Goal: Task Accomplishment & Management: Use online tool/utility

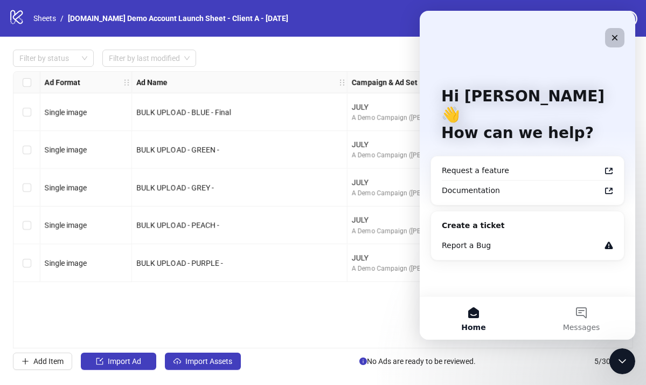
click at [617, 40] on icon "Close" at bounding box center [615, 38] width 6 height 6
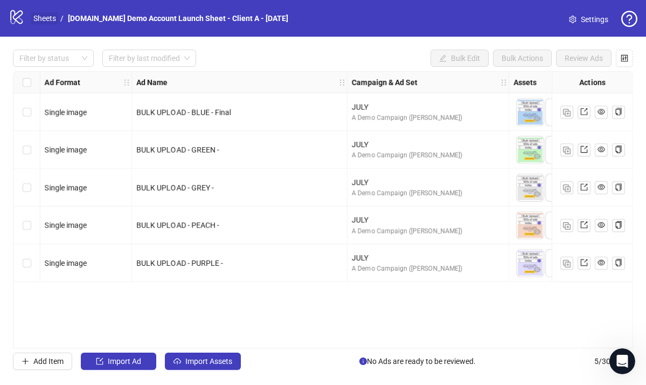
click at [43, 16] on link "Sheets" at bounding box center [44, 18] width 27 height 12
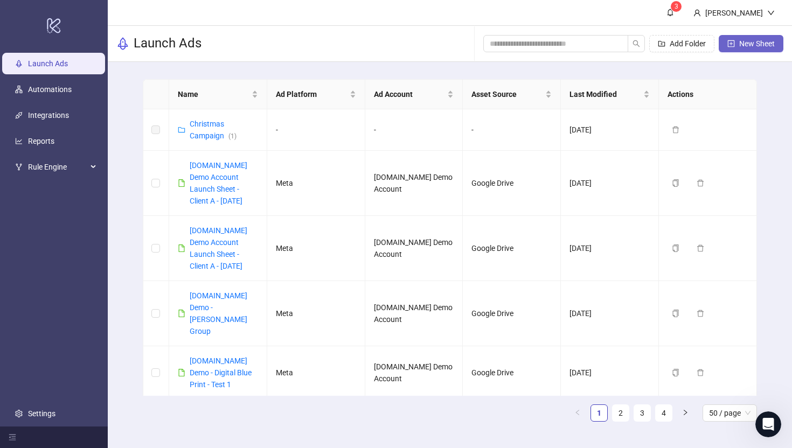
click at [645, 45] on span "New Sheet" at bounding box center [757, 43] width 36 height 9
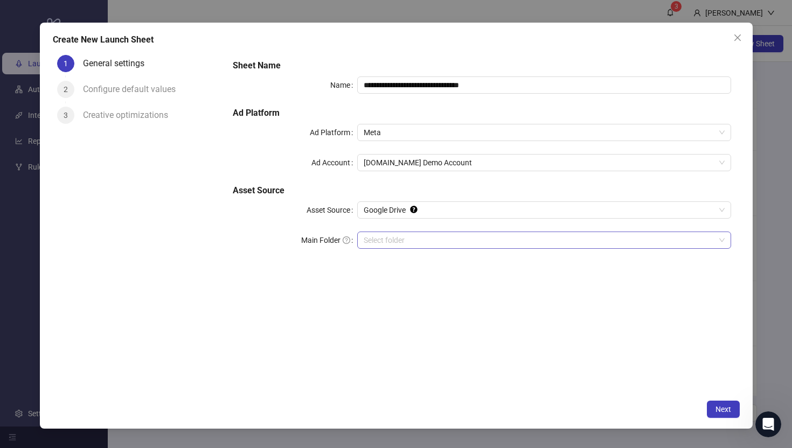
click at [379, 242] on input "Main Folder" at bounding box center [539, 240] width 351 height 16
click at [645, 384] on span "Next" at bounding box center [723, 409] width 16 height 9
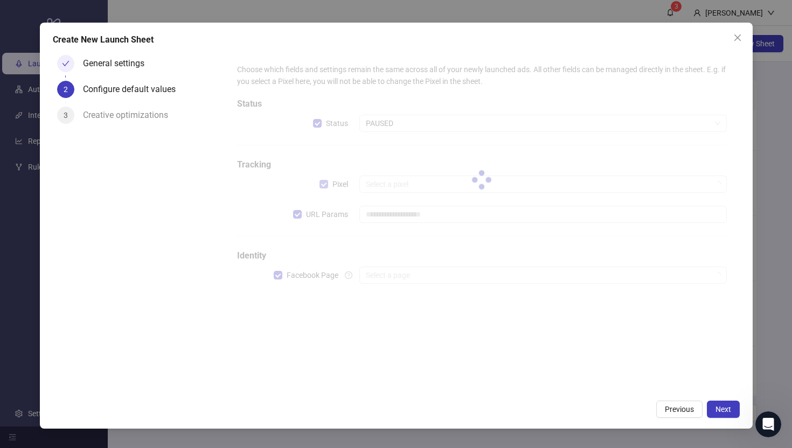
type input "**********"
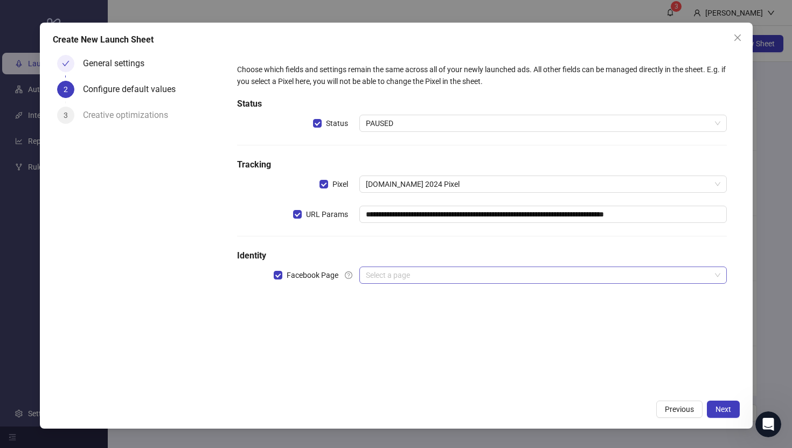
click at [385, 278] on input "search" at bounding box center [538, 275] width 344 height 16
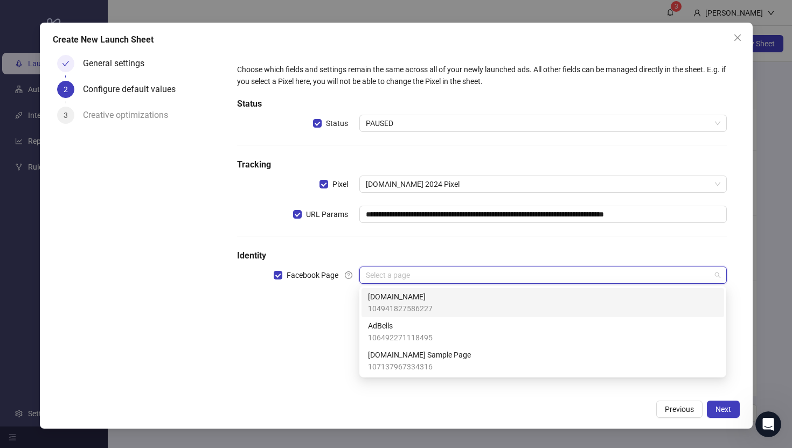
click at [394, 305] on span "104941827586227" at bounding box center [400, 309] width 65 height 12
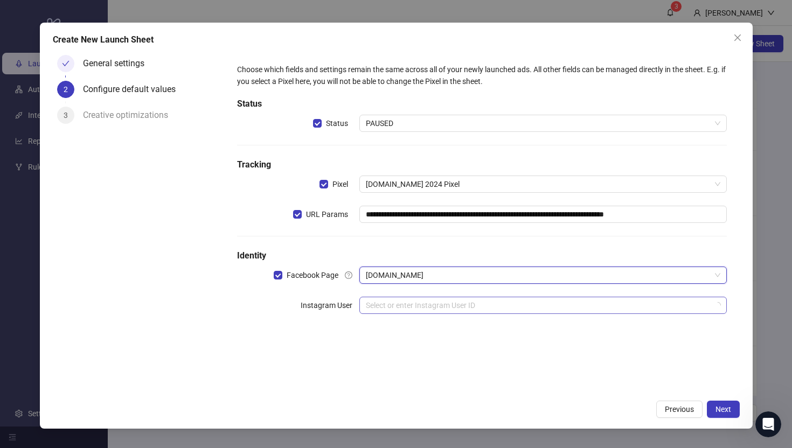
click at [380, 303] on input "search" at bounding box center [538, 305] width 344 height 16
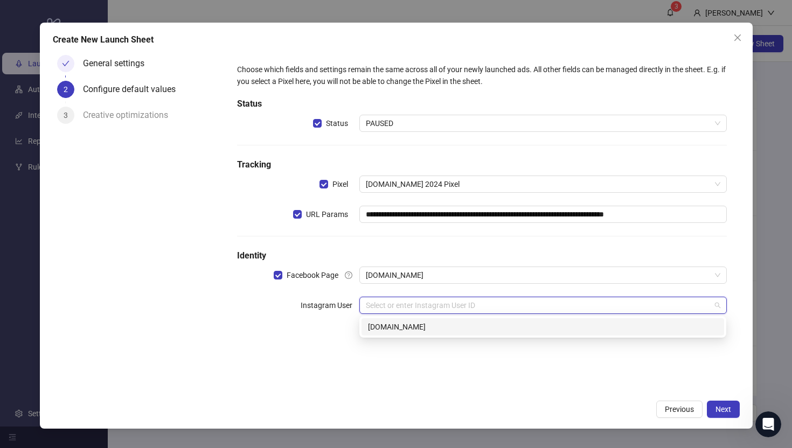
click at [385, 329] on div "[DOMAIN_NAME]" at bounding box center [543, 327] width 350 height 12
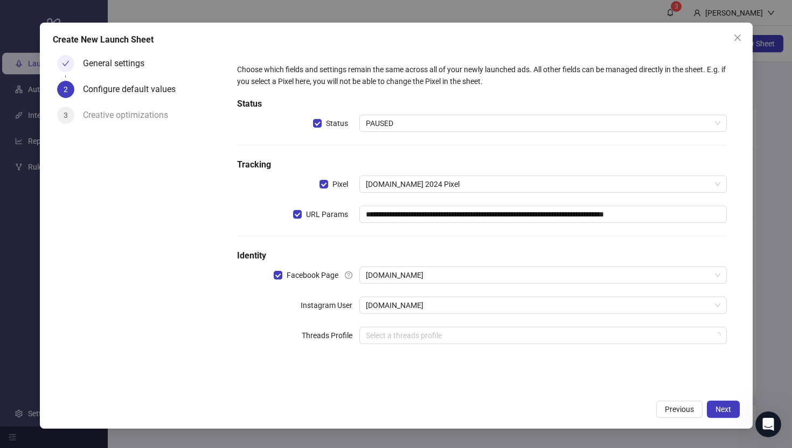
click at [173, 325] on div "General settings 2 Configure default values 3 Creative optimizations" at bounding box center [139, 223] width 172 height 344
click at [645, 384] on button "Next" at bounding box center [723, 409] width 33 height 17
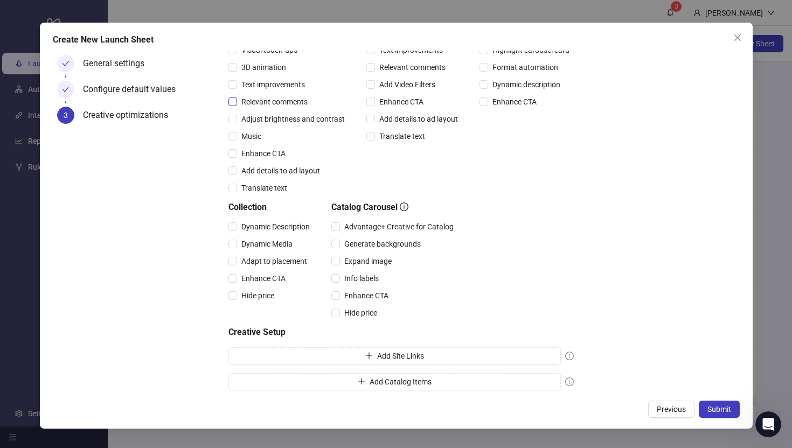
scroll to position [153, 0]
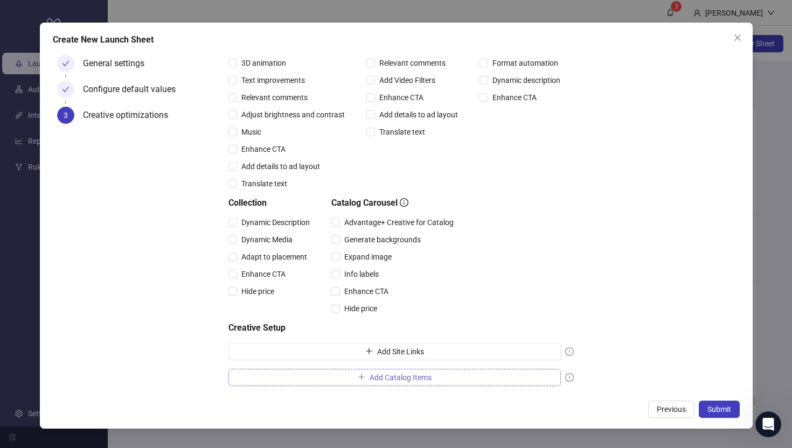
click at [378, 378] on span "Add Catalog Items" at bounding box center [400, 377] width 62 height 9
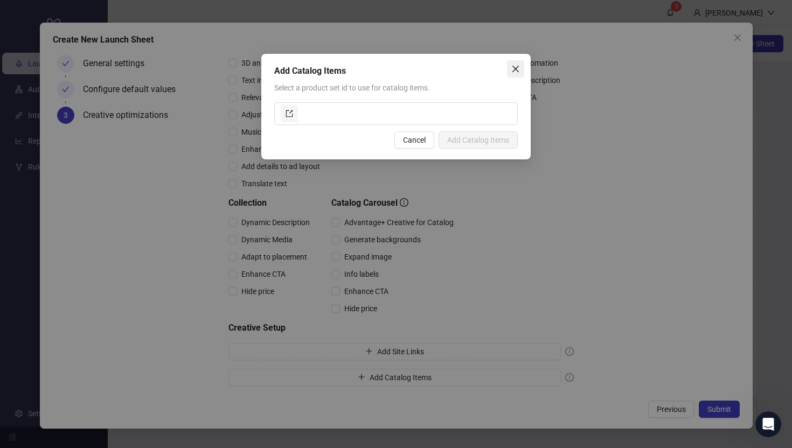
click at [514, 69] on icon "close" at bounding box center [515, 69] width 6 height 6
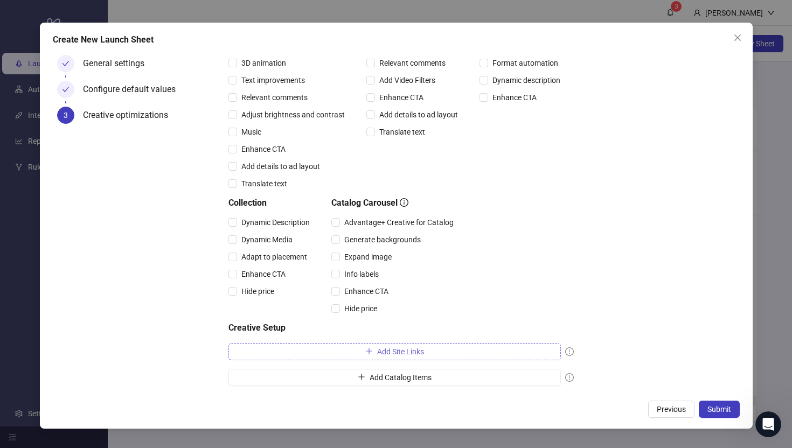
click at [387, 350] on span "Add Site Links" at bounding box center [400, 351] width 47 height 9
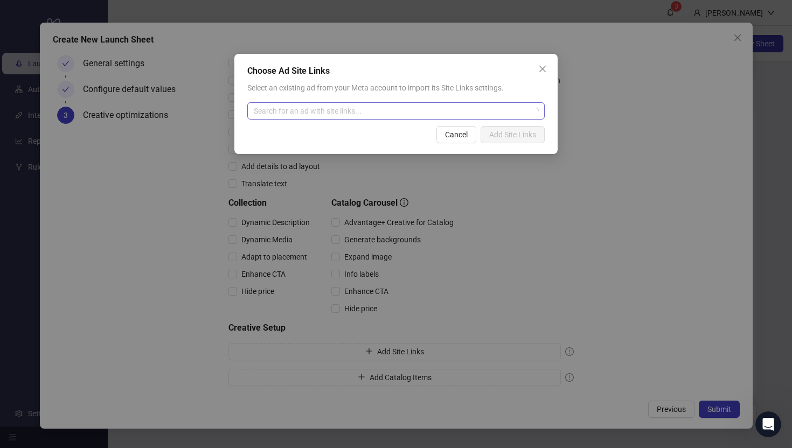
click at [293, 112] on input "search" at bounding box center [391, 111] width 275 height 16
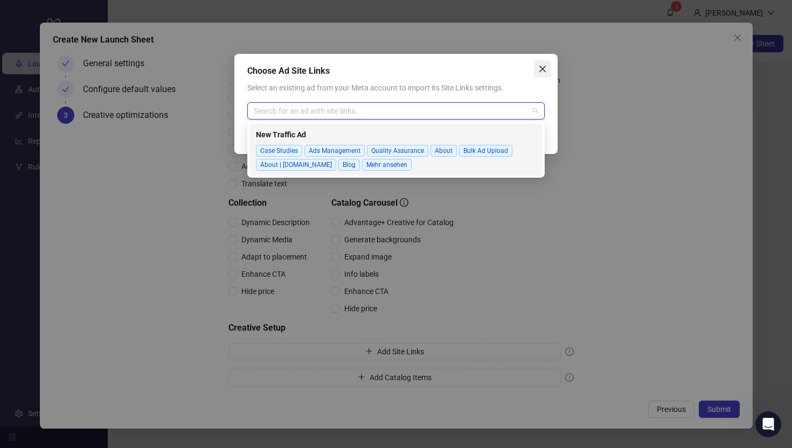
click at [539, 65] on icon "close" at bounding box center [542, 69] width 9 height 9
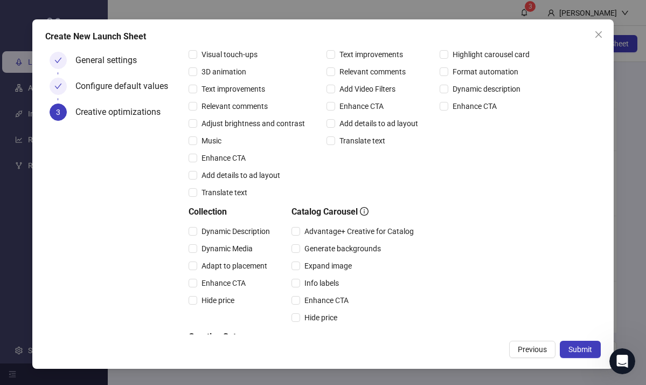
scroll to position [165, 0]
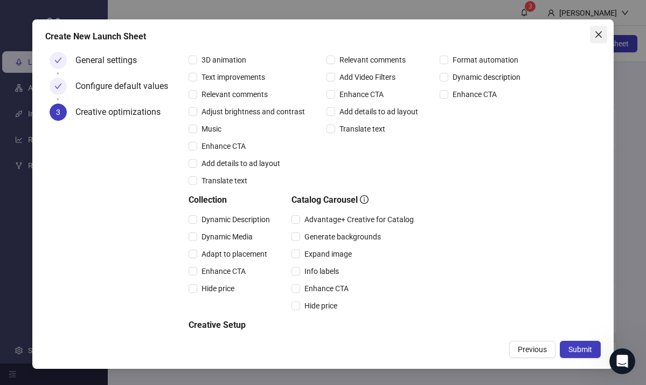
click at [599, 33] on icon "close" at bounding box center [598, 34] width 6 height 6
